Goal: Contribute content: Add original content to the website for others to see

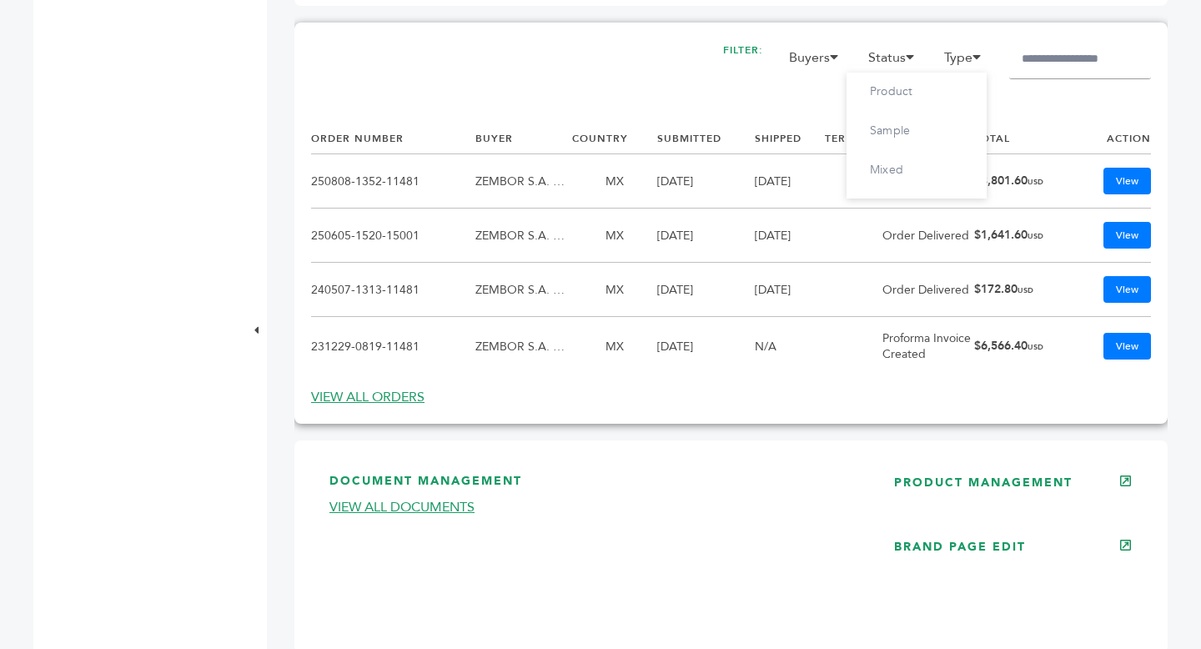
scroll to position [949, 0]
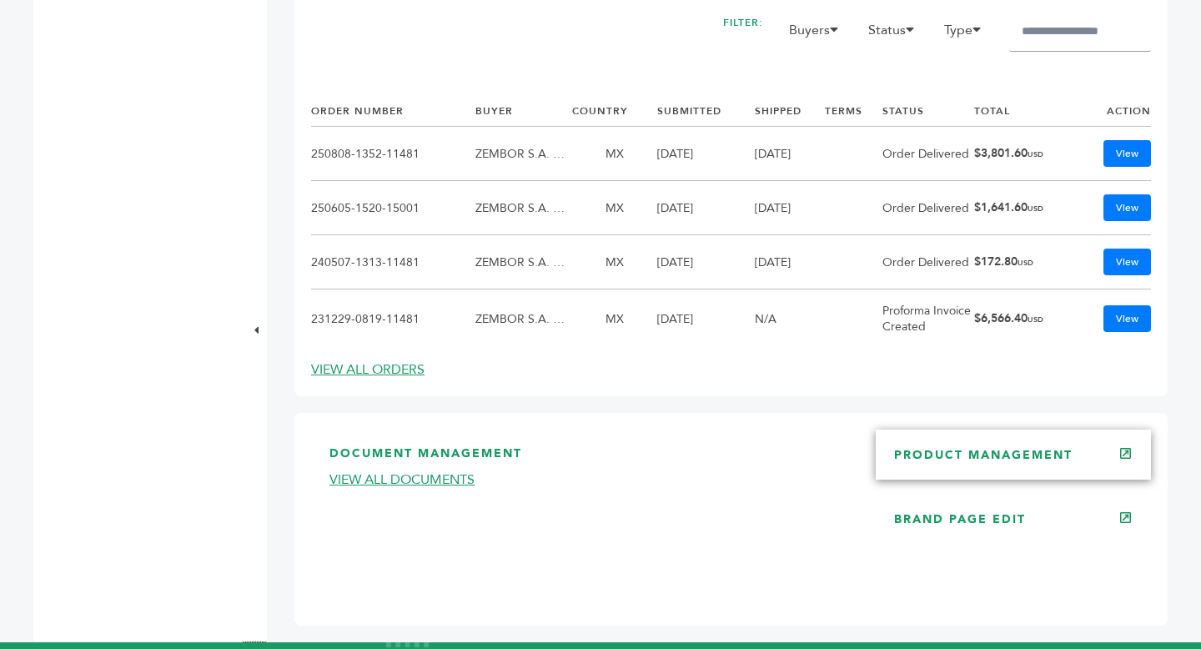
click at [1010, 463] on link "PRODUCT MANAGEMENT" at bounding box center [983, 455] width 178 height 16
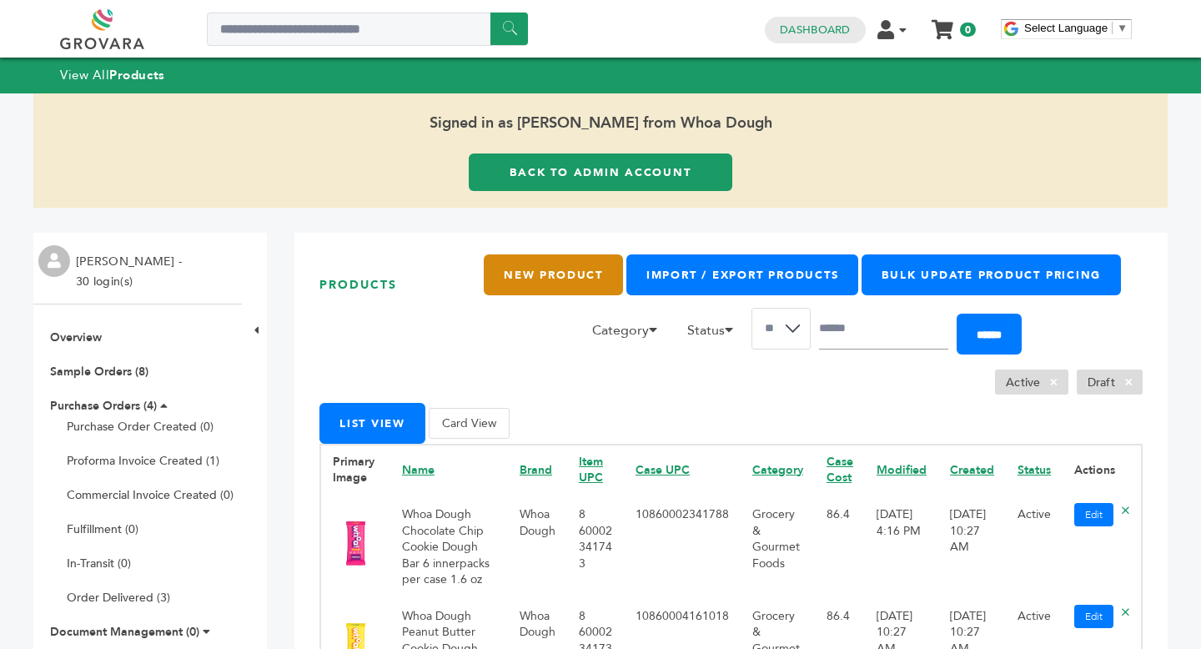
click at [568, 289] on link "New Product" at bounding box center [553, 274] width 138 height 41
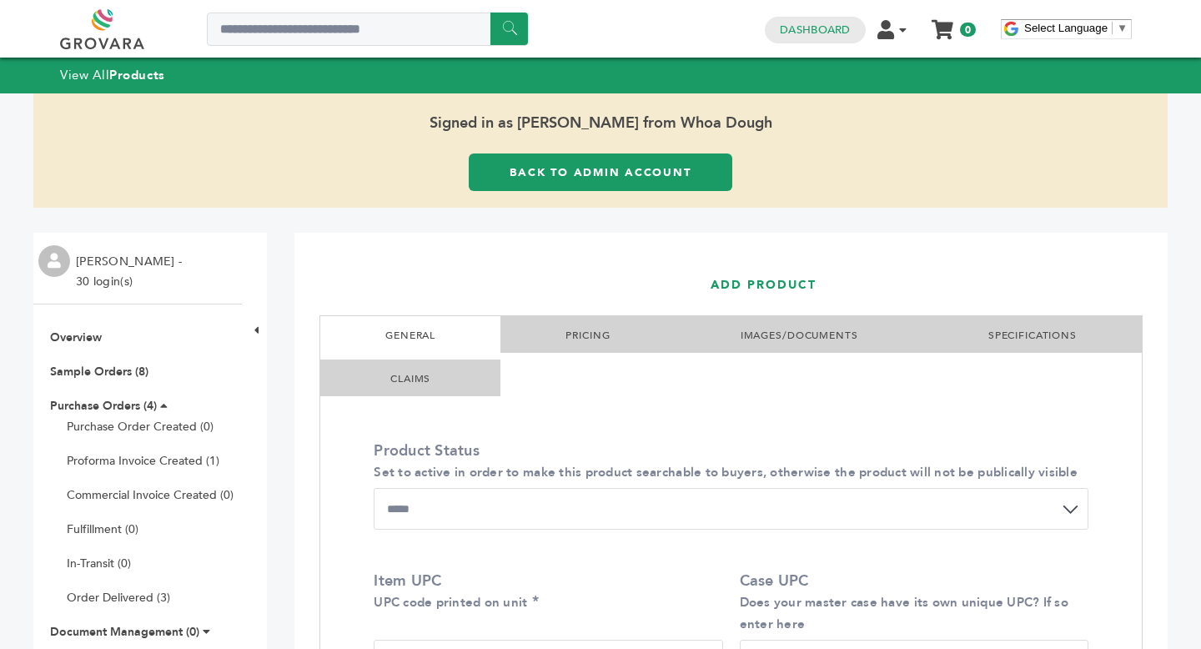
click at [593, 329] on link "PRICING" at bounding box center [587, 335] width 44 height 13
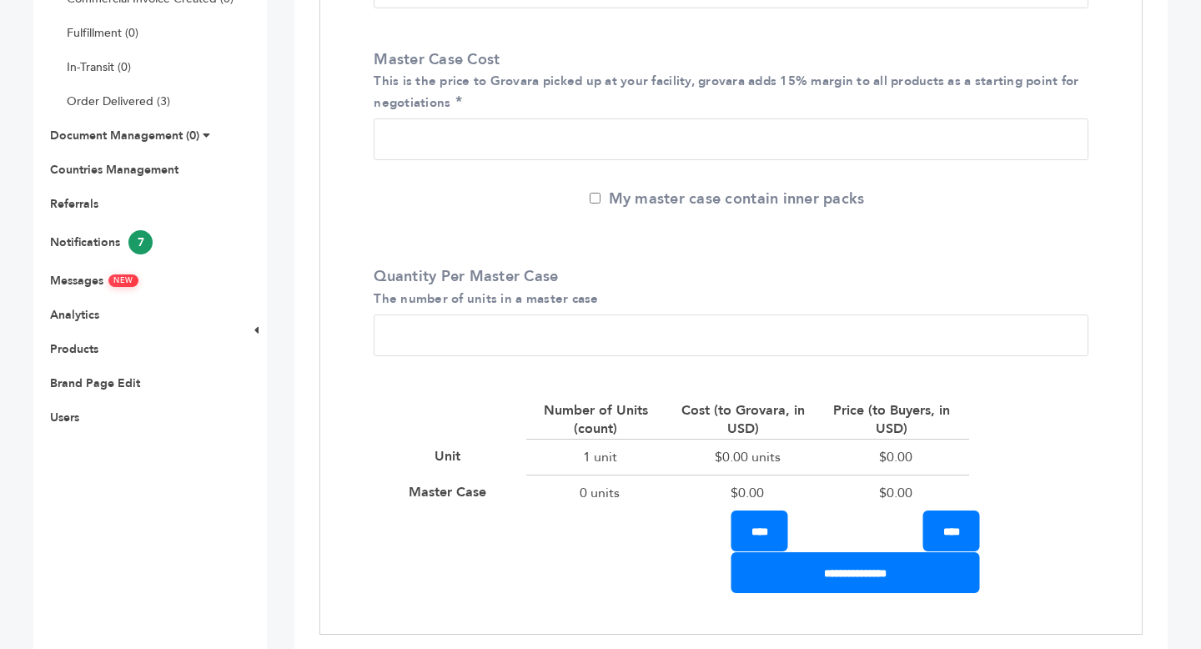
scroll to position [483, 0]
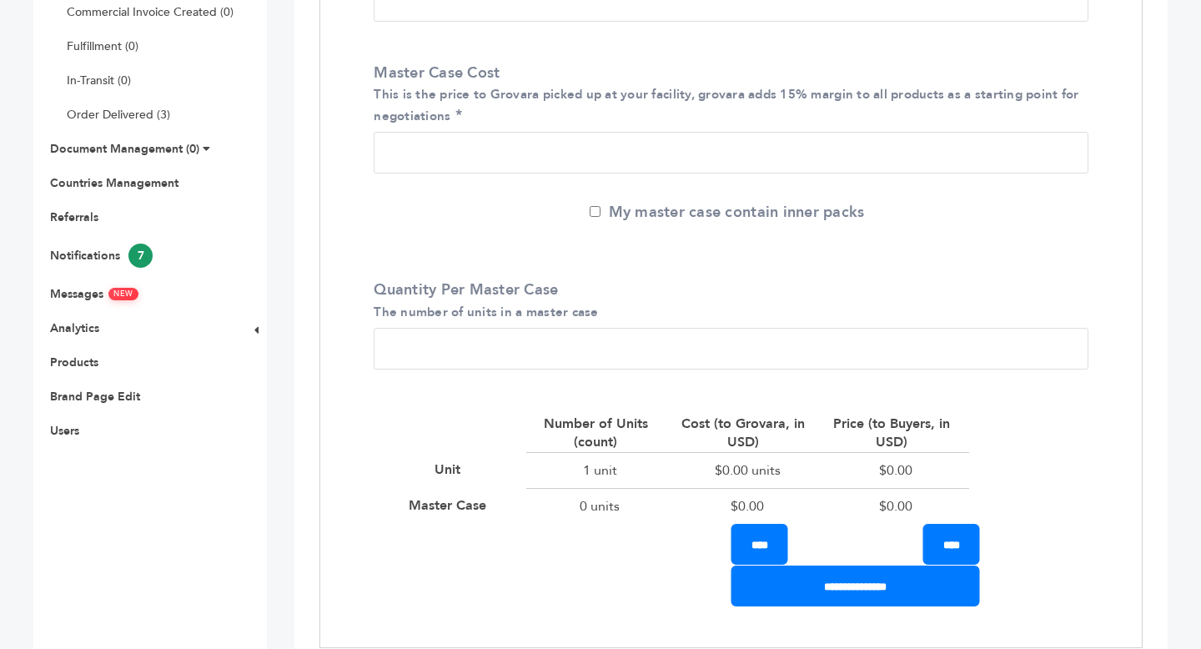
click at [440, 165] on input "Master Case Cost This is the price to Grovara picked up at your facility, grova…" at bounding box center [731, 153] width 715 height 42
type input "*"
